Goal: Information Seeking & Learning: Understand process/instructions

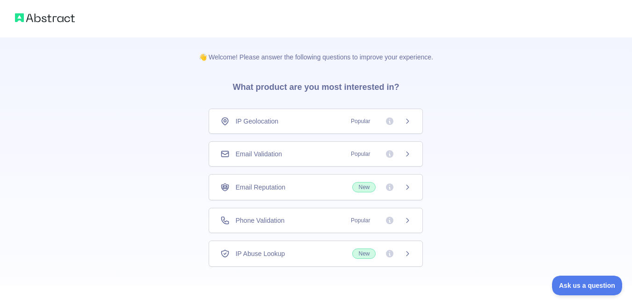
click at [406, 119] on icon at bounding box center [407, 120] width 7 height 7
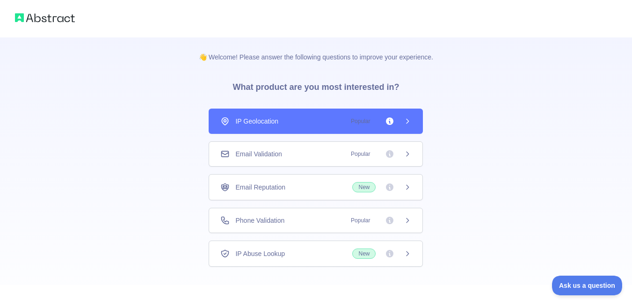
scroll to position [44, 0]
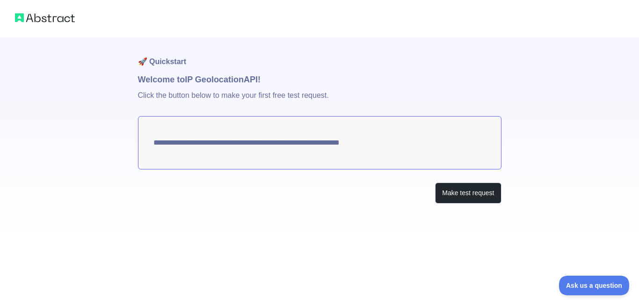
click at [325, 143] on textarea "**********" at bounding box center [319, 142] width 363 height 53
click at [472, 196] on button "Make test request" at bounding box center [468, 192] width 66 height 21
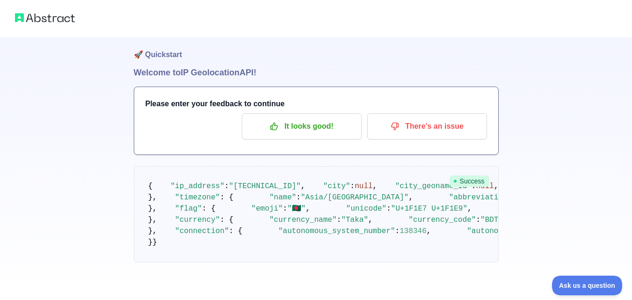
scroll to position [71, 0]
click at [557, 182] on span "null" at bounding box center [566, 186] width 18 height 8
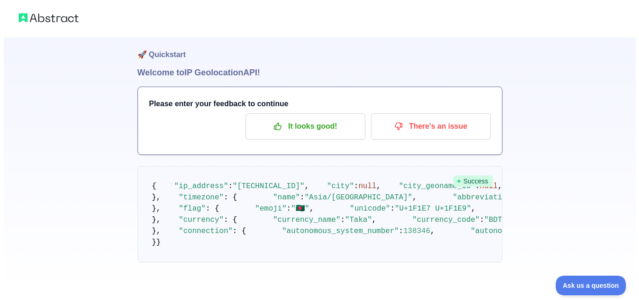
scroll to position [0, 0]
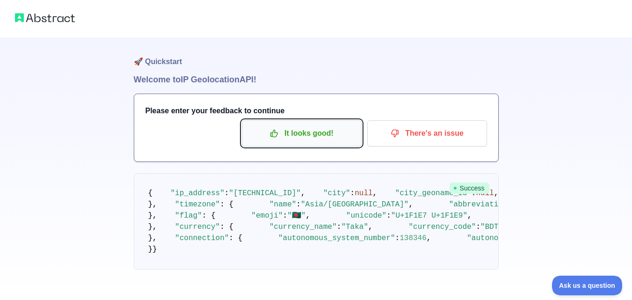
click at [319, 135] on p "It looks good!" at bounding box center [302, 133] width 106 height 16
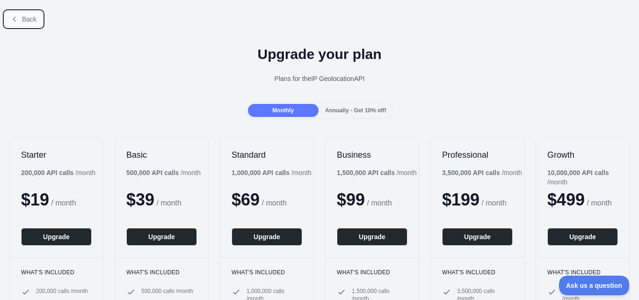
click at [29, 24] on button "Back" at bounding box center [24, 19] width 38 height 16
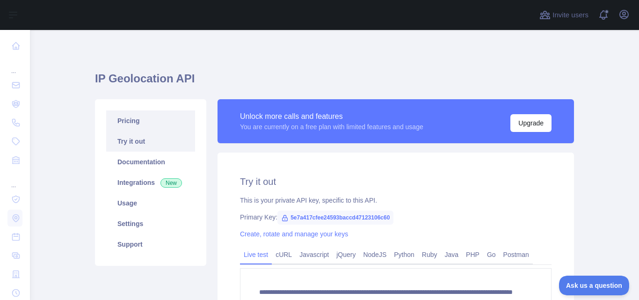
click at [127, 121] on link "Pricing" at bounding box center [150, 120] width 89 height 21
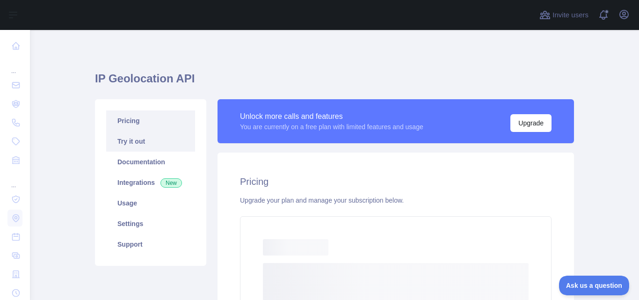
click at [138, 145] on link "Try it out" at bounding box center [150, 141] width 89 height 21
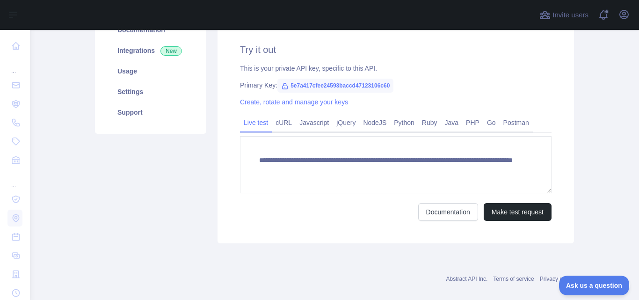
scroll to position [140, 0]
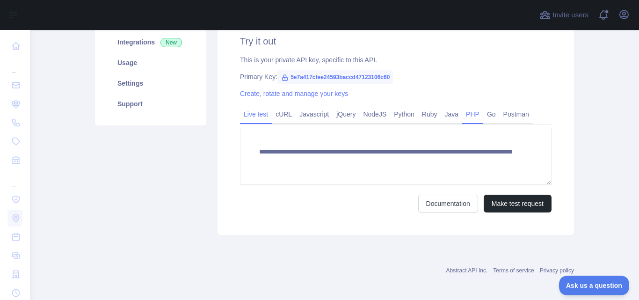
click at [463, 113] on link "PHP" at bounding box center [472, 114] width 21 height 15
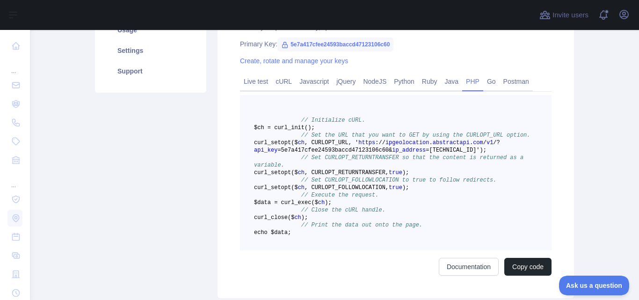
scroll to position [234, 0]
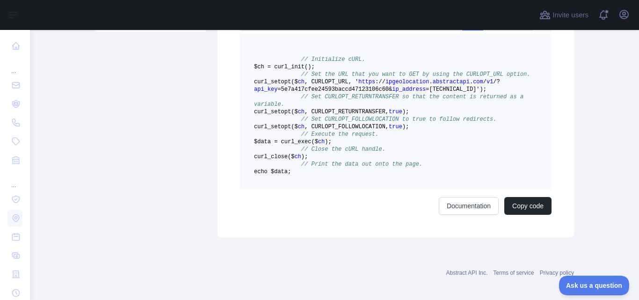
click at [375, 85] on span "https" at bounding box center [366, 82] width 17 height 7
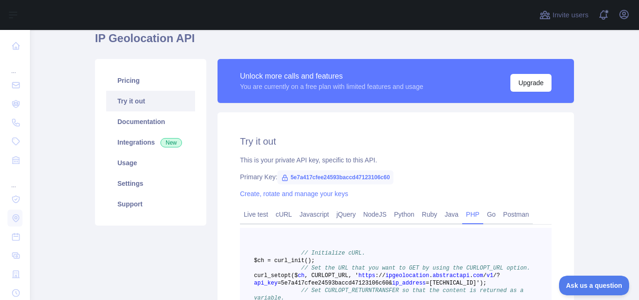
scroll to position [0, 0]
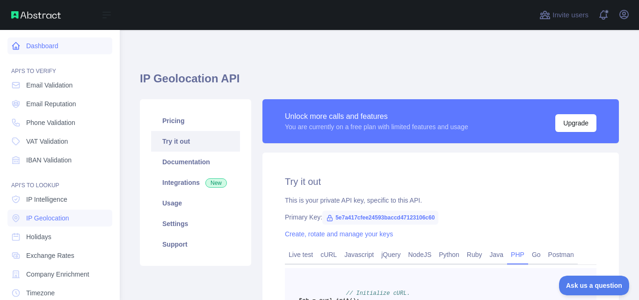
click at [55, 44] on link "Dashboard" at bounding box center [59, 45] width 105 height 17
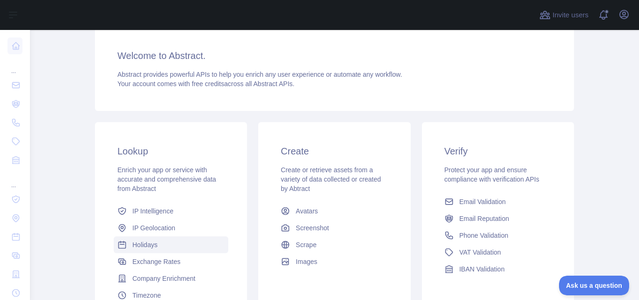
scroll to position [166, 0]
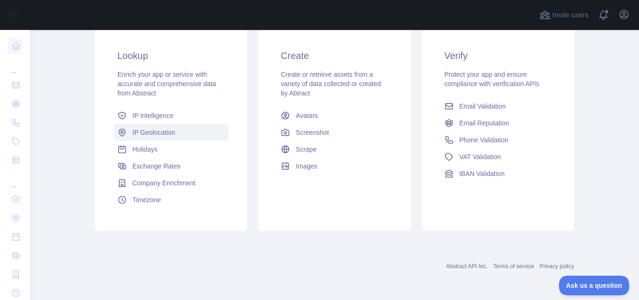
click at [155, 131] on span "IP Geolocation" at bounding box center [153, 132] width 43 height 9
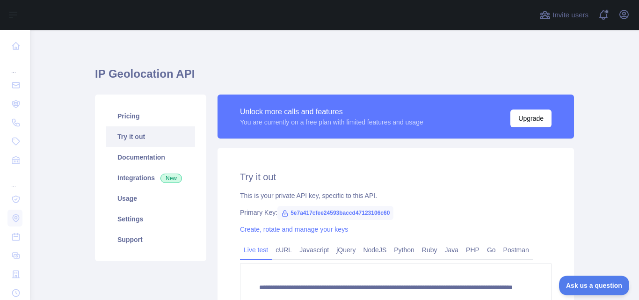
scroll to position [4, 0]
click at [363, 211] on span "5e7a417cfee24593baccd47123106c60" at bounding box center [335, 213] width 116 height 14
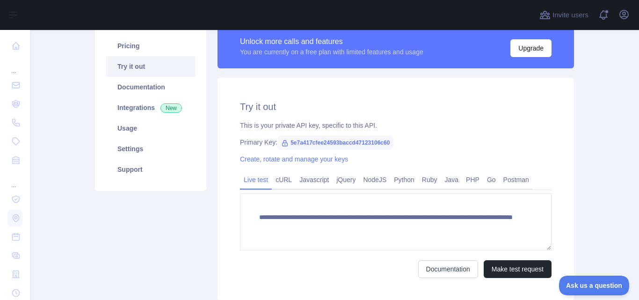
scroll to position [145, 0]
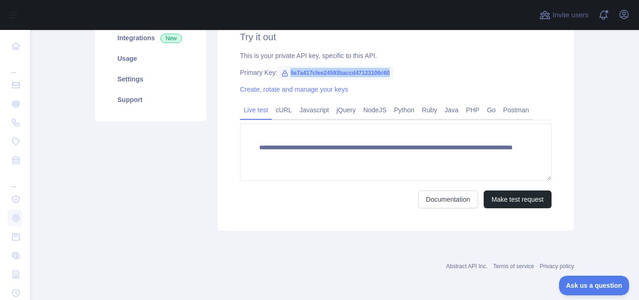
drag, startPoint x: 284, startPoint y: 73, endPoint x: 402, endPoint y: 74, distance: 117.9
click at [402, 74] on div "Primary Key: 5e7a417cfee24593baccd47123106c60" at bounding box center [396, 72] width 312 height 9
click at [406, 73] on div "Primary Key: 5e7a417cfee24593baccd47123106c60" at bounding box center [396, 72] width 312 height 9
click at [283, 73] on icon at bounding box center [285, 74] width 5 height 6
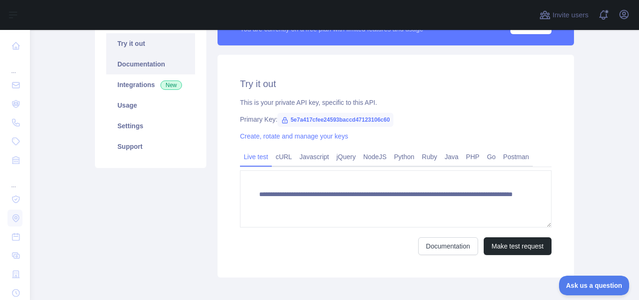
click at [146, 65] on link "Documentation" at bounding box center [150, 64] width 89 height 21
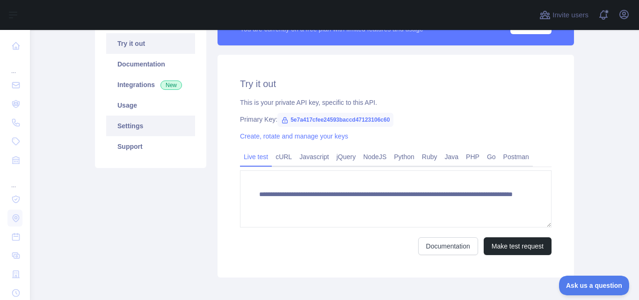
click at [130, 127] on link "Settings" at bounding box center [150, 126] width 89 height 21
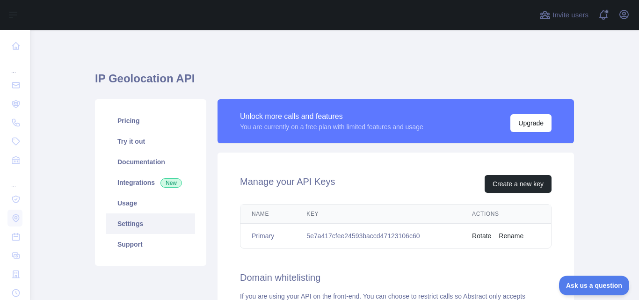
click at [346, 232] on td "5e7a417cfee24593baccd47123106c60" at bounding box center [378, 236] width 166 height 25
click at [129, 117] on link "Pricing" at bounding box center [150, 120] width 89 height 21
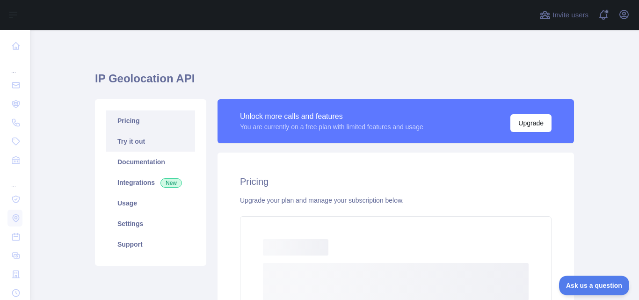
click at [136, 146] on link "Try it out" at bounding box center [150, 141] width 89 height 21
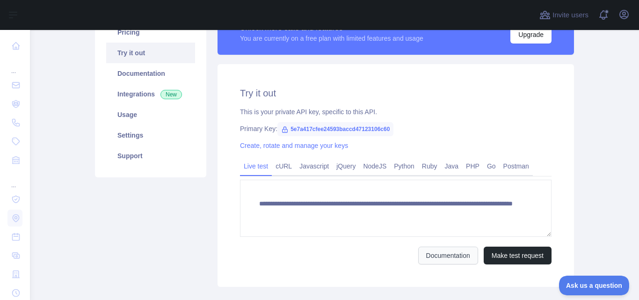
scroll to position [140, 0]
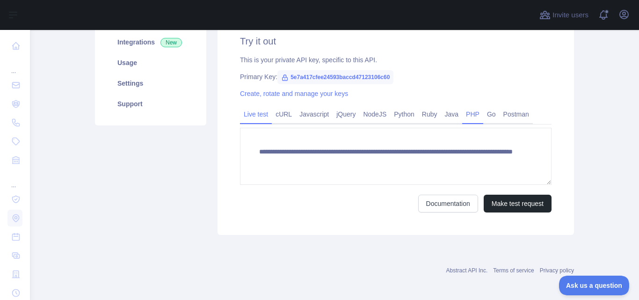
click at [463, 118] on link "PHP" at bounding box center [472, 114] width 21 height 15
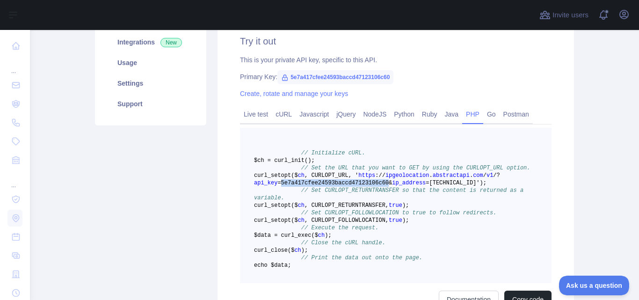
drag, startPoint x: 373, startPoint y: 190, endPoint x: 275, endPoint y: 192, distance: 98.7
click at [277, 186] on span "=5e7a417cfee24593baccd47123106c60&" at bounding box center [334, 183] width 115 height 7
copy span "5e7a417cfee24593baccd47123106c60"
click at [375, 179] on span "https" at bounding box center [366, 175] width 17 height 7
